Goal: Find specific page/section: Find specific page/section

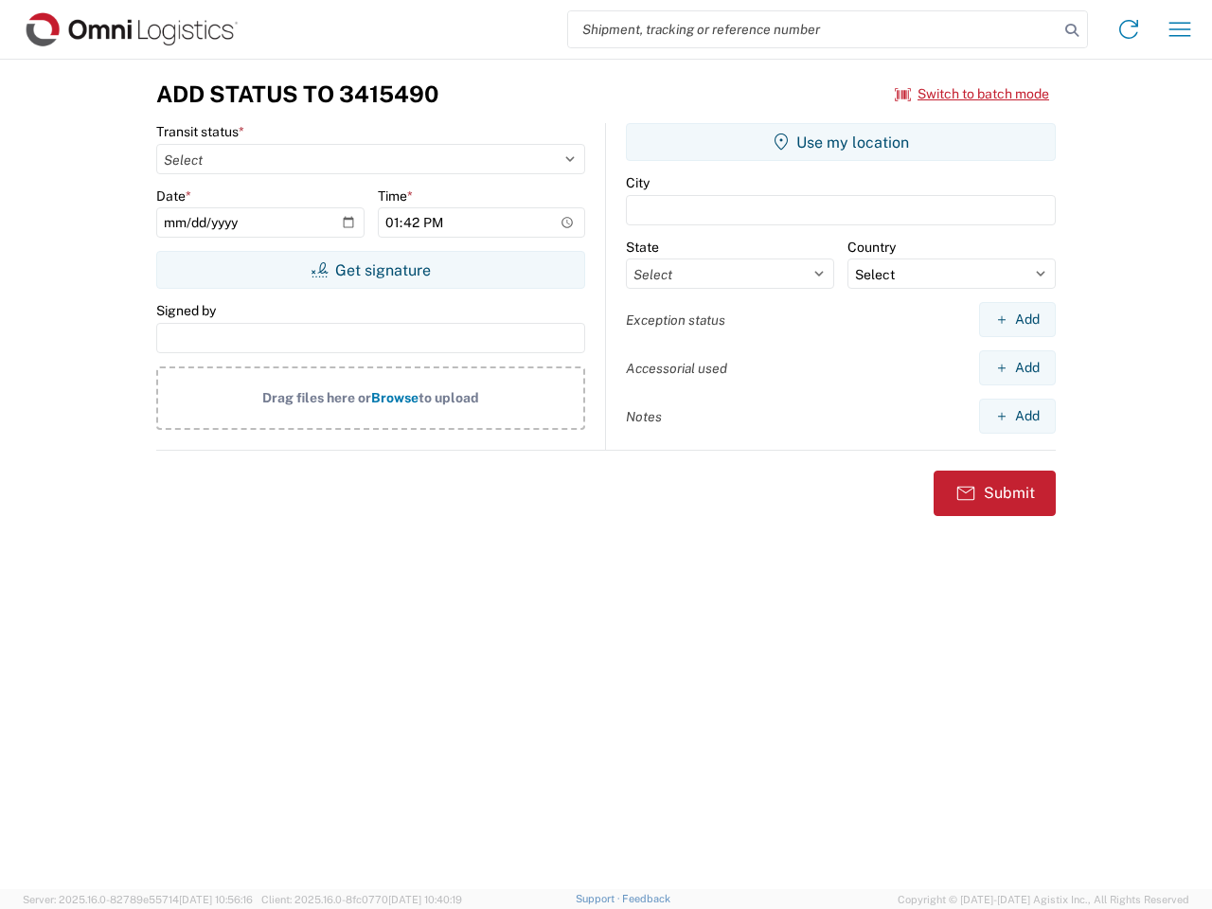
click at [813, 29] on input "search" at bounding box center [813, 29] width 490 height 36
click at [1072, 30] on icon at bounding box center [1071, 30] width 27 height 27
click at [1129, 29] on icon at bounding box center [1128, 29] width 30 height 30
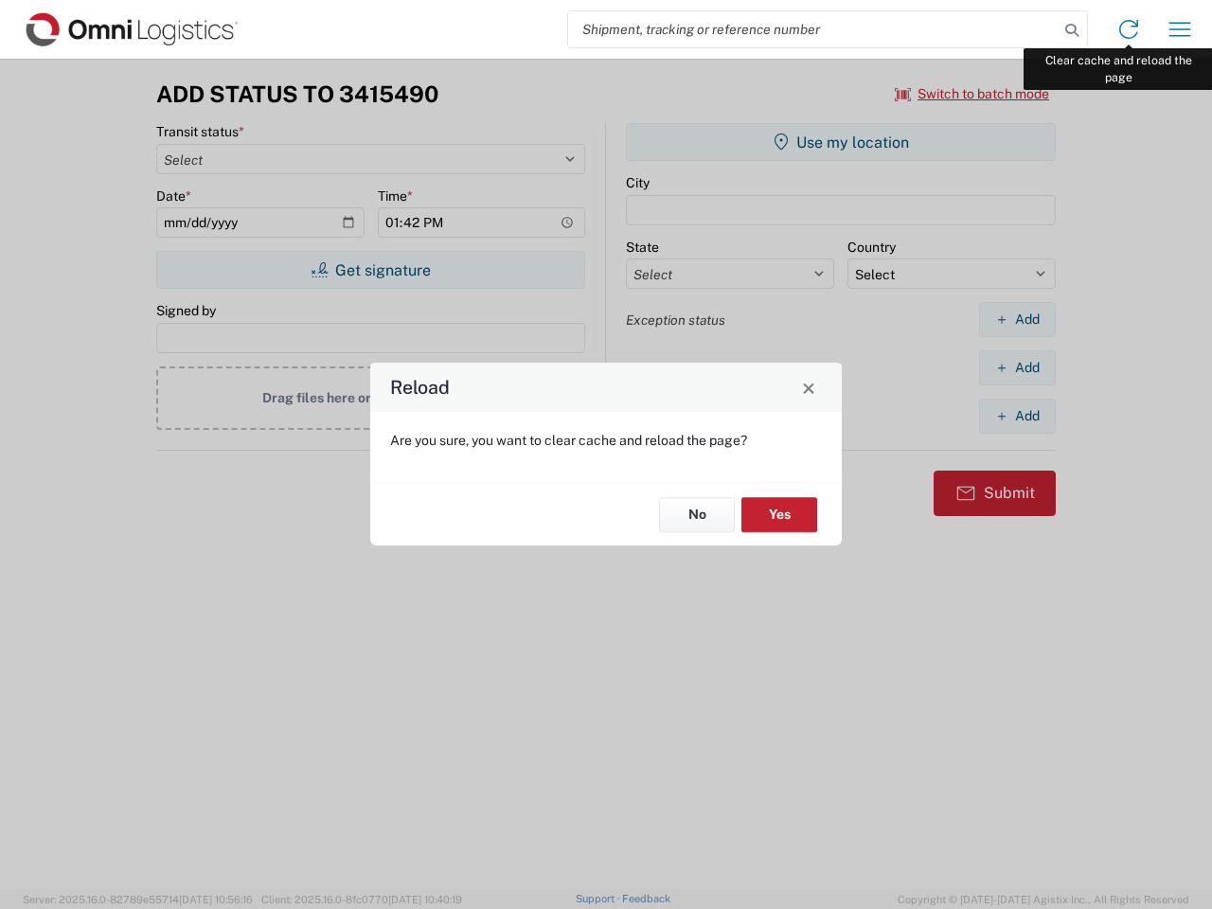
click at [1180, 29] on div "Reload Are you sure, you want to clear cache and reload the page? No Yes" at bounding box center [606, 454] width 1212 height 909
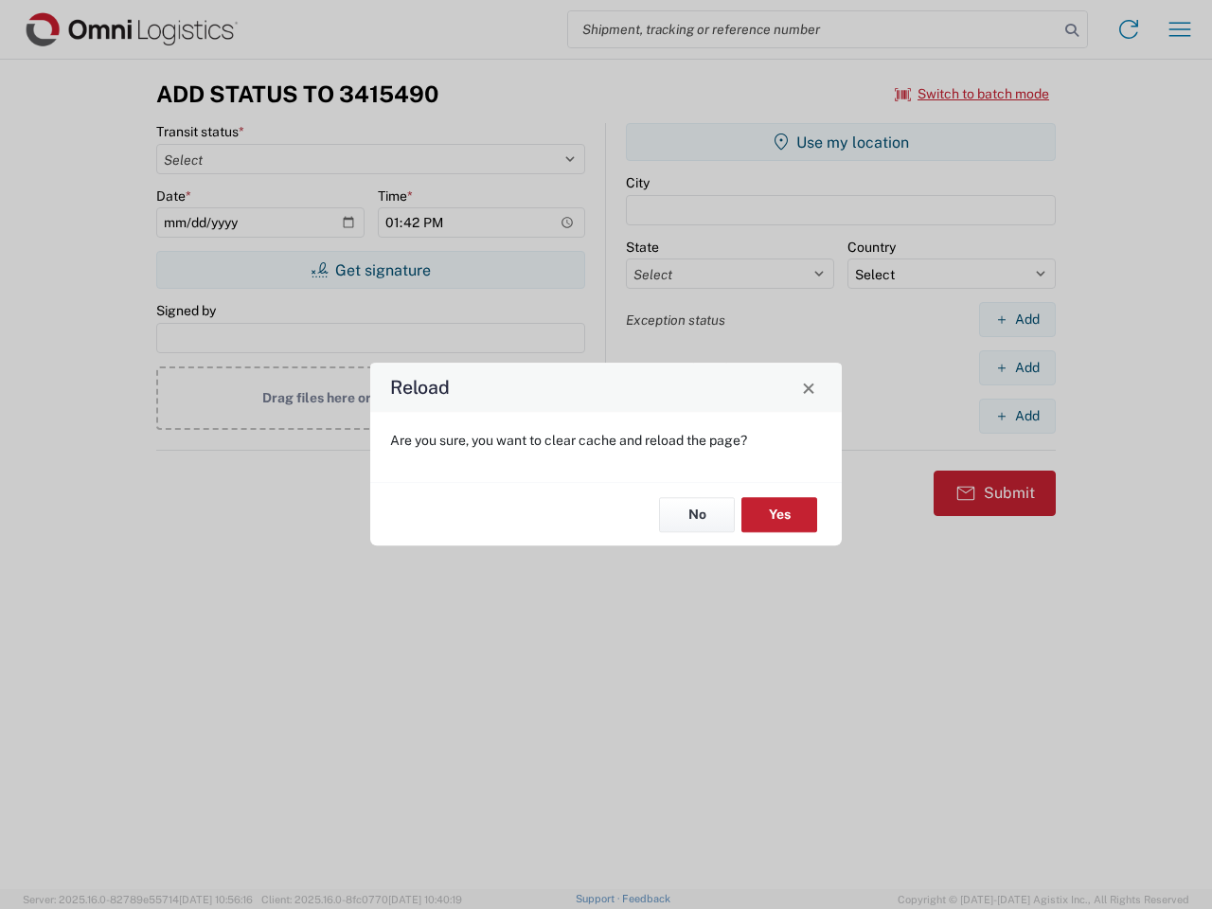
click at [972, 94] on div "Reload Are you sure, you want to clear cache and reload the page? No Yes" at bounding box center [606, 454] width 1212 height 909
click at [370, 270] on div "Reload Are you sure, you want to clear cache and reload the page? No Yes" at bounding box center [606, 454] width 1212 height 909
click at [841, 142] on div "Reload Are you sure, you want to clear cache and reload the page? No Yes" at bounding box center [606, 454] width 1212 height 909
click at [1017, 319] on div "Reload Are you sure, you want to clear cache and reload the page? No Yes" at bounding box center [606, 454] width 1212 height 909
click at [1017, 367] on div "Reload Are you sure, you want to clear cache and reload the page? No Yes" at bounding box center [606, 454] width 1212 height 909
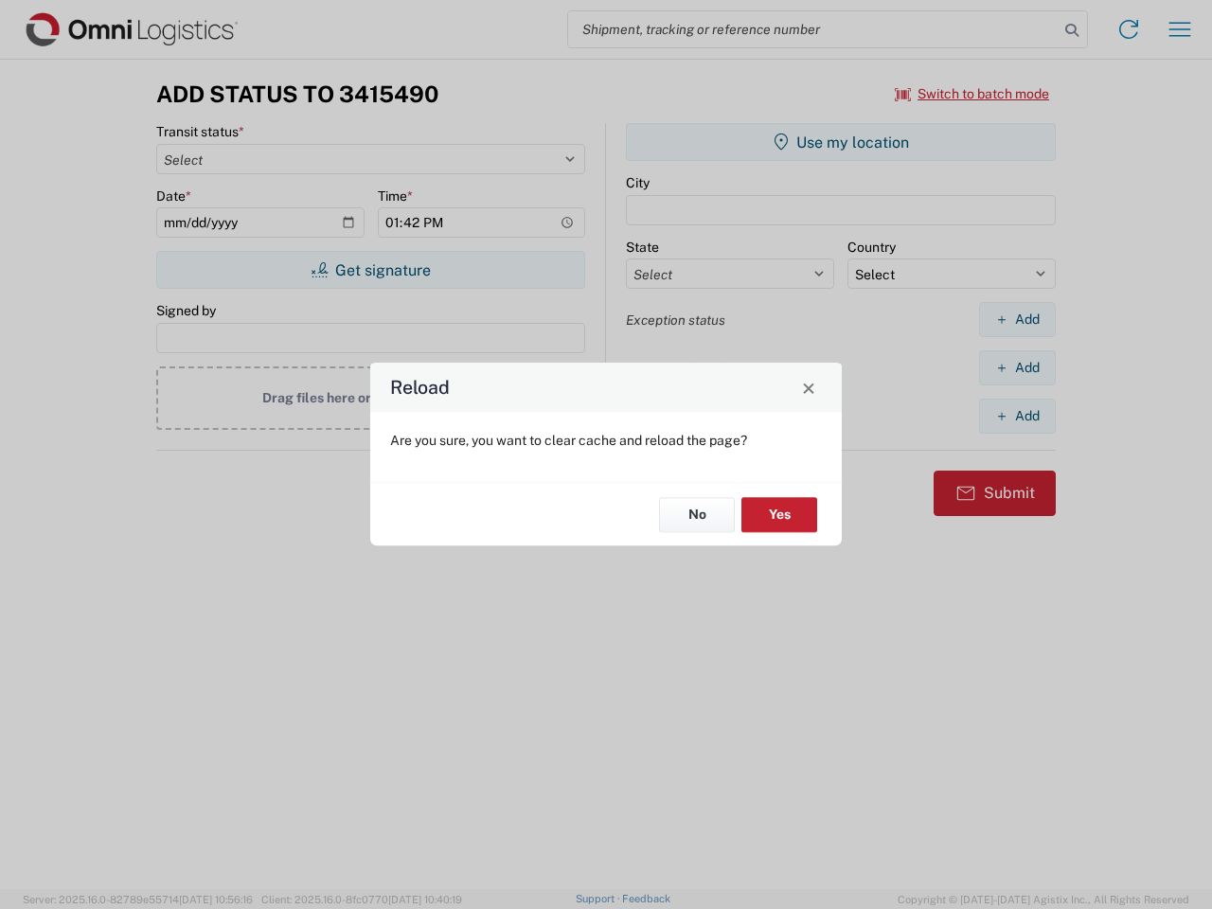
click at [1017, 416] on div "Reload Are you sure, you want to clear cache and reload the page? No Yes" at bounding box center [606, 454] width 1212 height 909
